Goal: Information Seeking & Learning: Learn about a topic

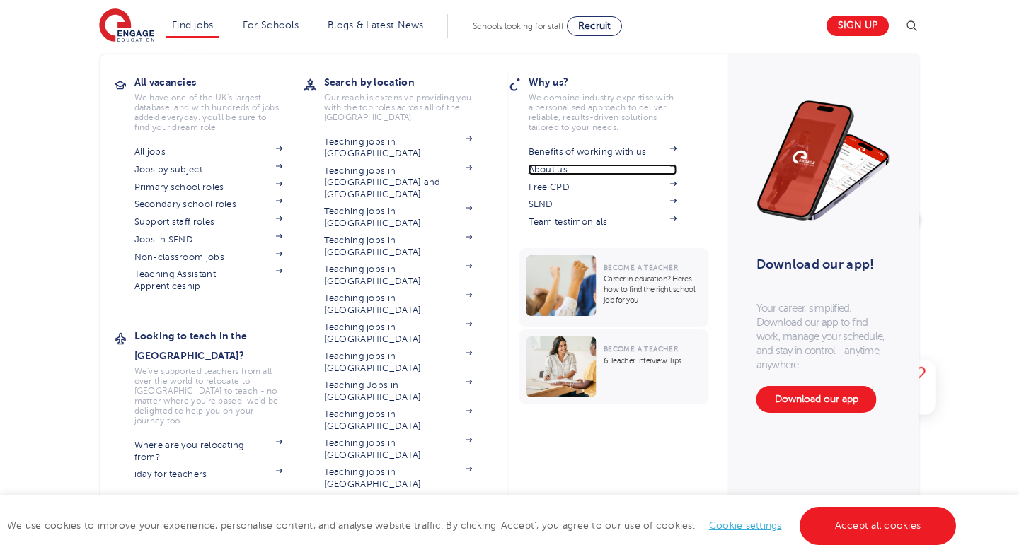
click at [547, 171] on link "About us" at bounding box center [602, 169] width 149 height 11
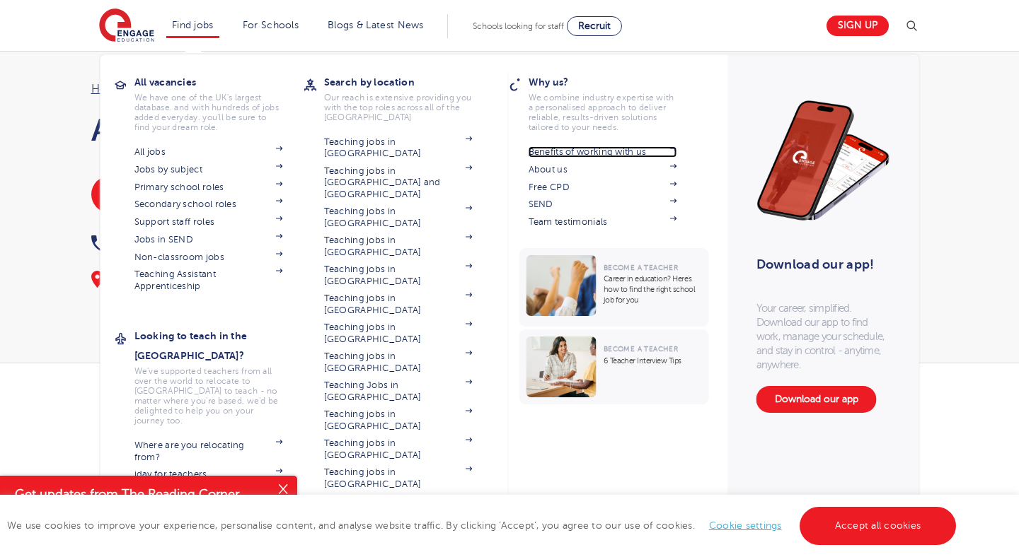
click at [602, 151] on link "Benefits of working with us" at bounding box center [602, 151] width 149 height 11
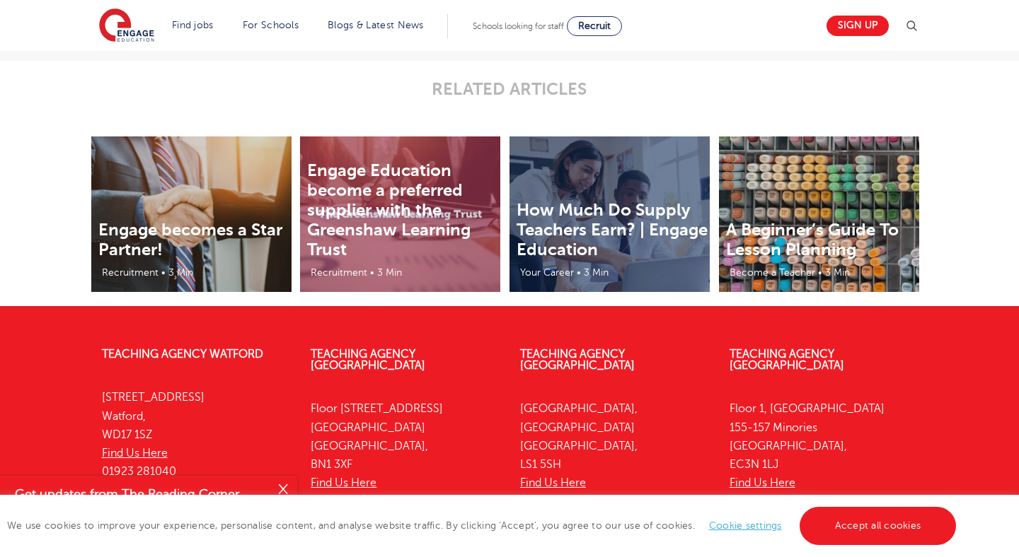
scroll to position [3109, 0]
